Goal: Task Accomplishment & Management: Manage account settings

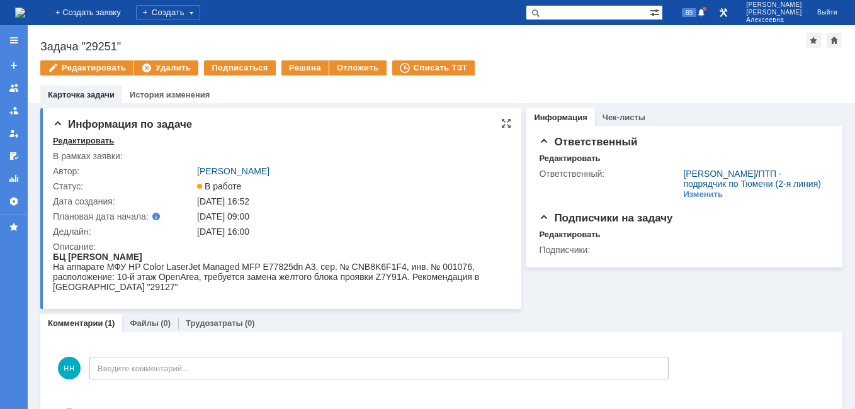
click at [74, 138] on div "Редактировать" at bounding box center [83, 141] width 61 height 10
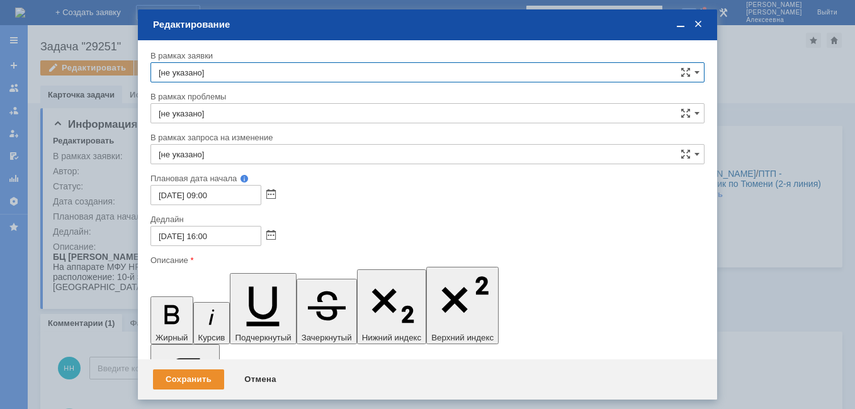
click at [262, 230] on div at bounding box center [268, 235] width 14 height 11
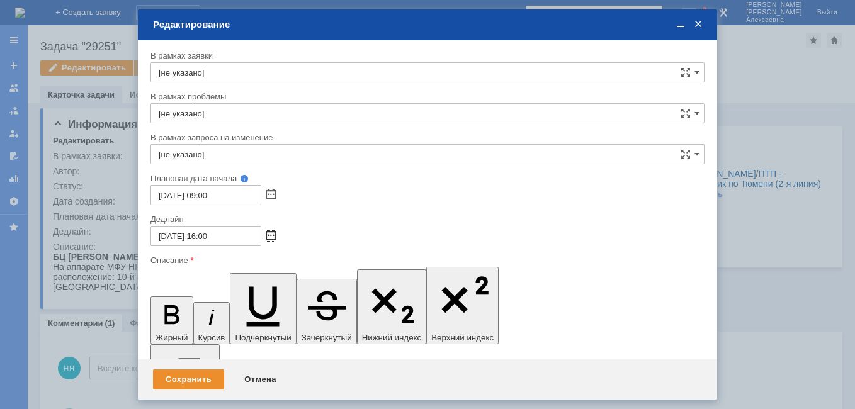
click at [267, 233] on span at bounding box center [270, 236] width 9 height 10
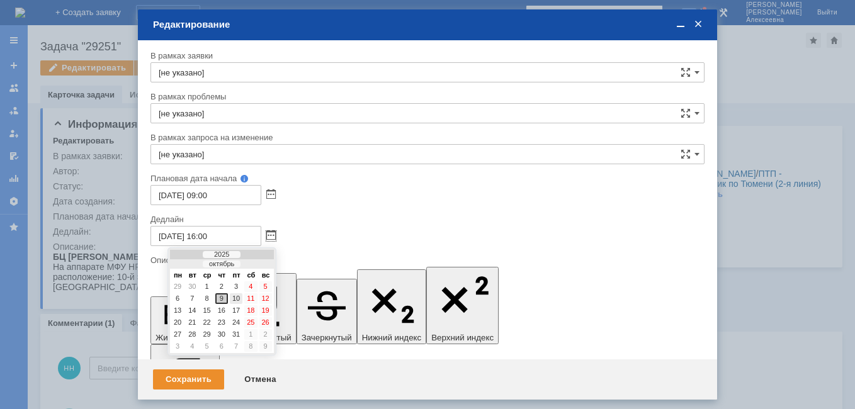
click at [238, 295] on div "10" at bounding box center [236, 298] width 13 height 11
type input "[DATE] 16:00"
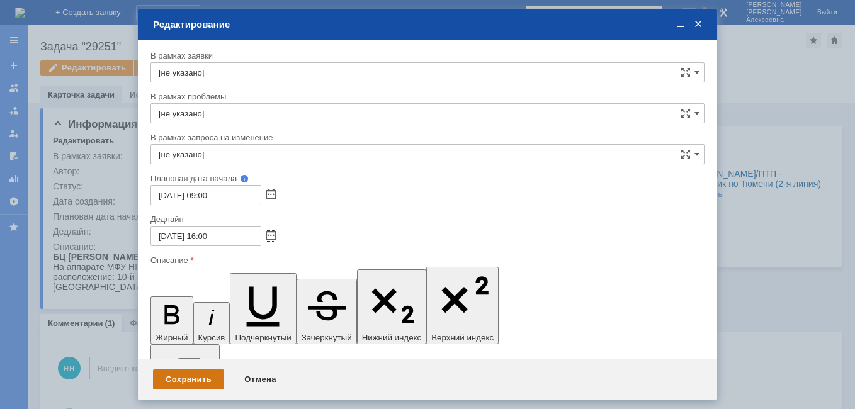
click at [194, 372] on div "Сохранить" at bounding box center [188, 379] width 71 height 20
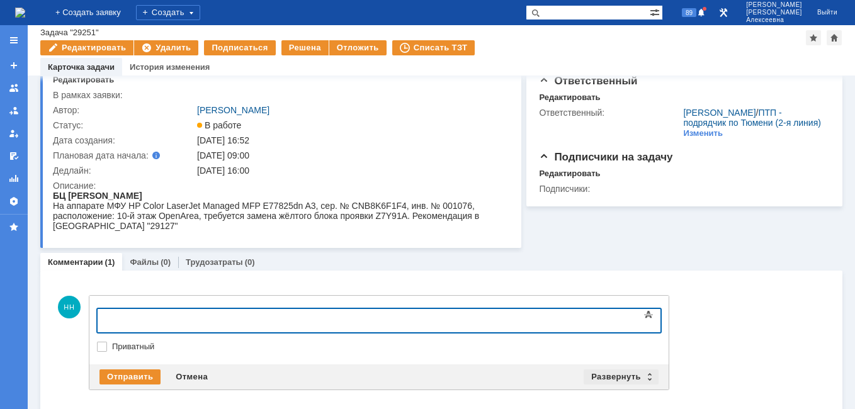
click at [648, 374] on div "Развернуть" at bounding box center [620, 376] width 75 height 15
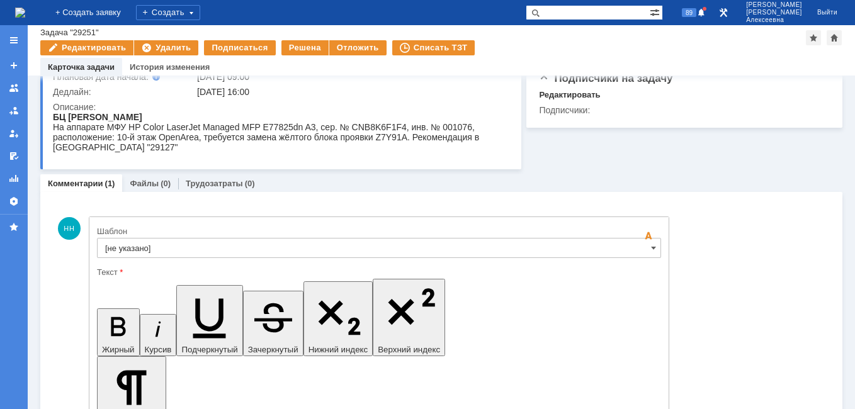
scroll to position [222, 0]
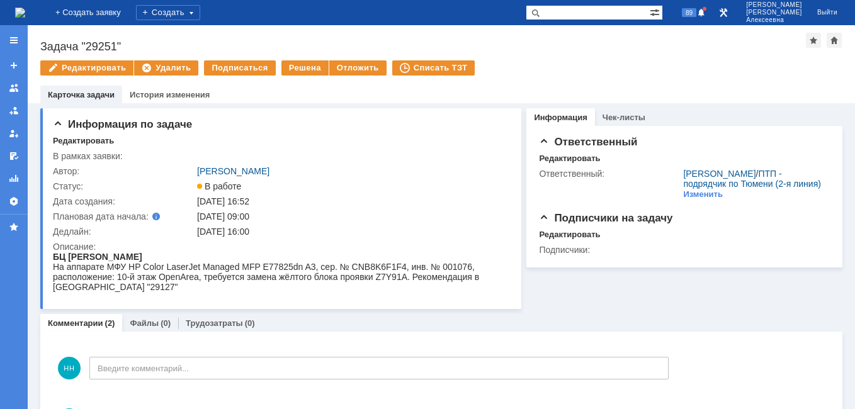
scroll to position [0, 0]
